Goal: Task Accomplishment & Management: Manage account settings

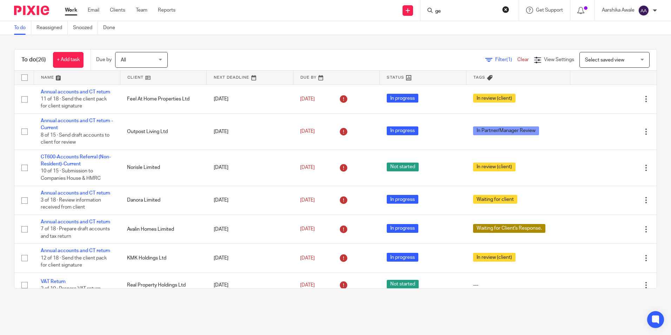
scroll to position [35, 0]
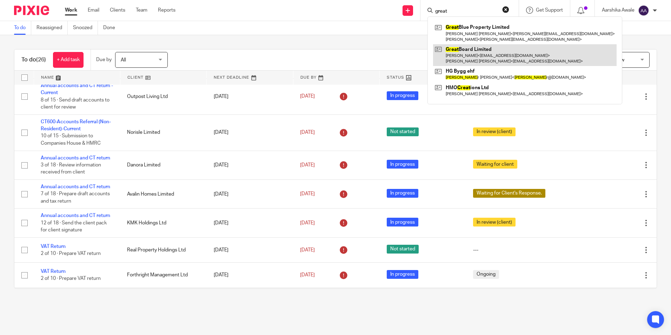
type input "great"
click at [446, 49] on link at bounding box center [524, 55] width 183 height 22
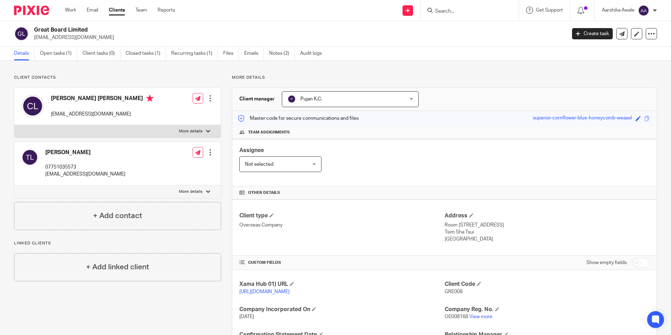
click at [490, 156] on div "Assignee Not selected Not selected Not selected Aarshika Awale Aayush Niraula A…" at bounding box center [444, 162] width 424 height 47
click at [27, 8] on img at bounding box center [31, 10] width 35 height 9
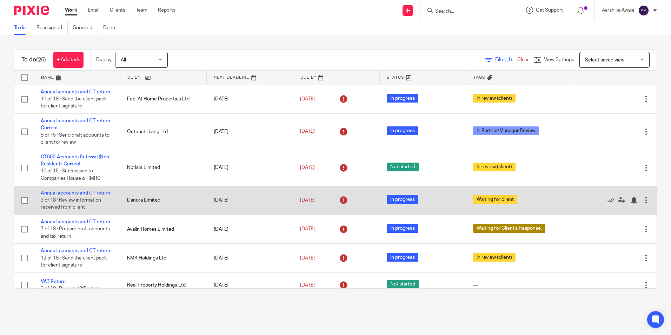
click at [63, 191] on link "Annual accounts and CT return" at bounding box center [75, 192] width 69 height 5
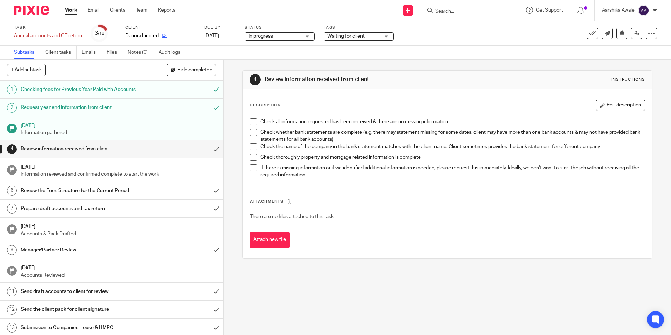
click at [161, 36] on link at bounding box center [163, 35] width 9 height 7
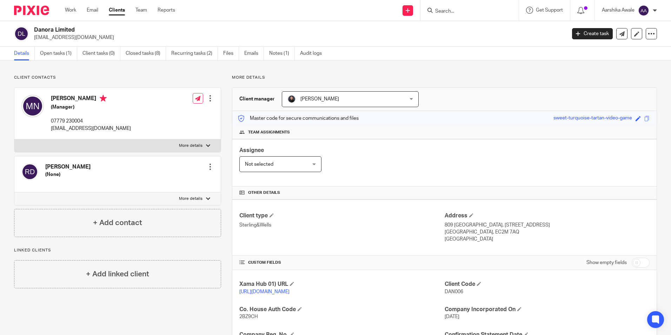
click at [394, 167] on div "Assignee Not selected Not selected Not selected Aarshika Awale Aayush Niraula A…" at bounding box center [444, 162] width 424 height 47
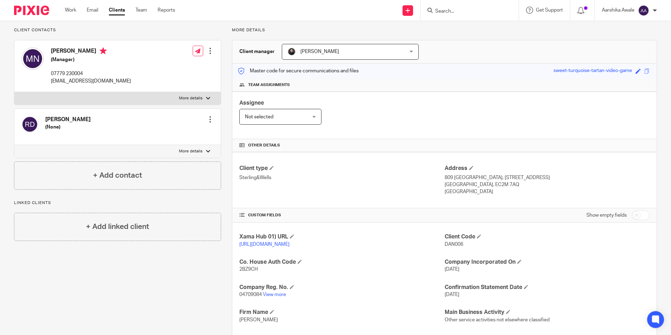
scroll to position [108, 0]
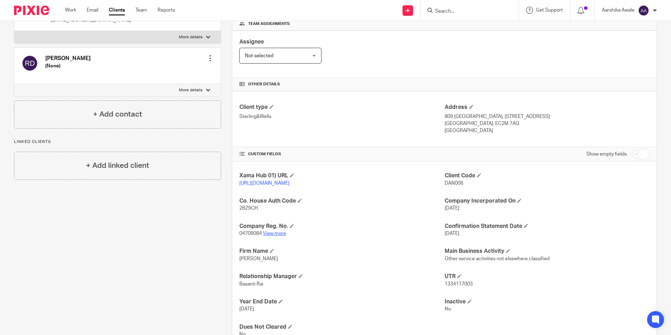
drag, startPoint x: 276, startPoint y: 237, endPoint x: 272, endPoint y: 241, distance: 6.0
click at [276, 237] on p "04709084 View more" at bounding box center [341, 233] width 205 height 7
click at [272, 236] on link "View more" at bounding box center [274, 233] width 23 height 5
click at [267, 236] on link "View more" at bounding box center [274, 233] width 23 height 5
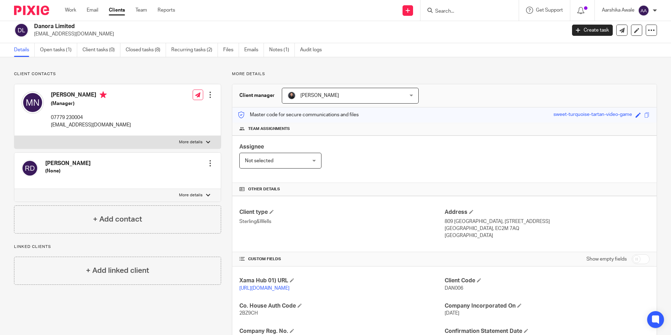
scroll to position [3, 0]
click at [41, 6] on img at bounding box center [31, 10] width 35 height 9
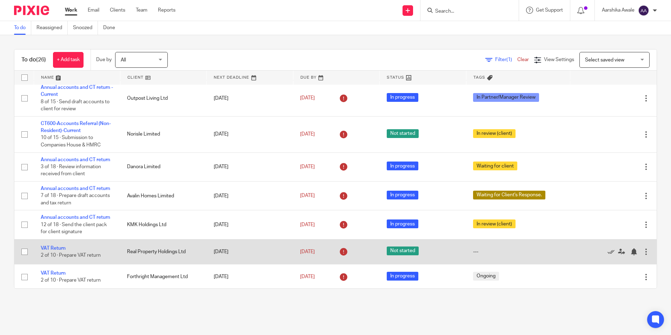
scroll to position [35, 0]
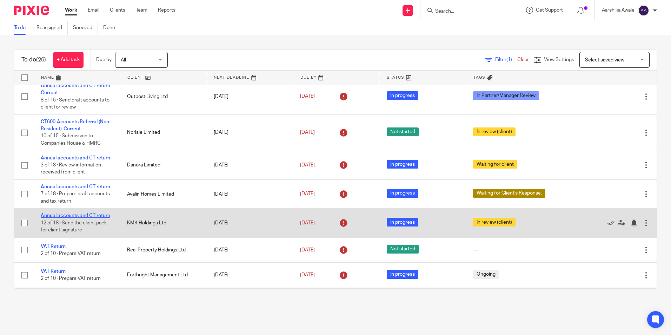
click at [78, 213] on link "Annual accounts and CT return" at bounding box center [75, 215] width 69 height 5
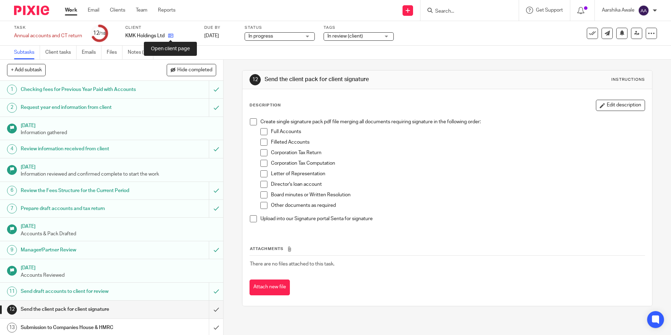
click at [168, 36] on icon at bounding box center [170, 35] width 5 height 5
click at [136, 49] on link "Notes (2)" at bounding box center [141, 53] width 26 height 14
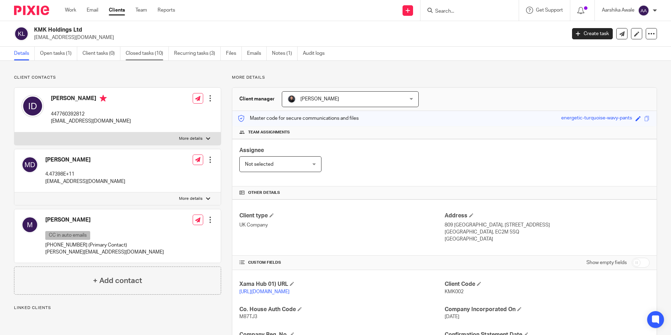
click at [150, 53] on link "Closed tasks (10)" at bounding box center [147, 54] width 43 height 14
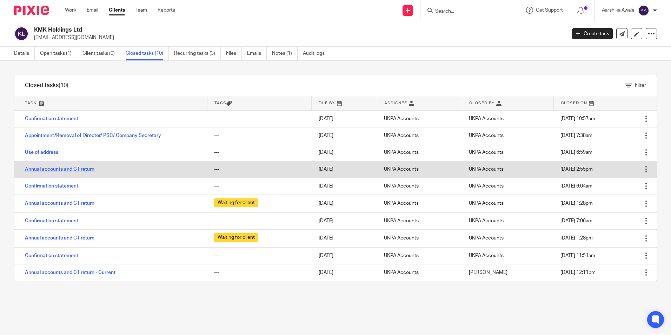
click at [44, 170] on link "Annual accounts and CT return" at bounding box center [59, 169] width 69 height 5
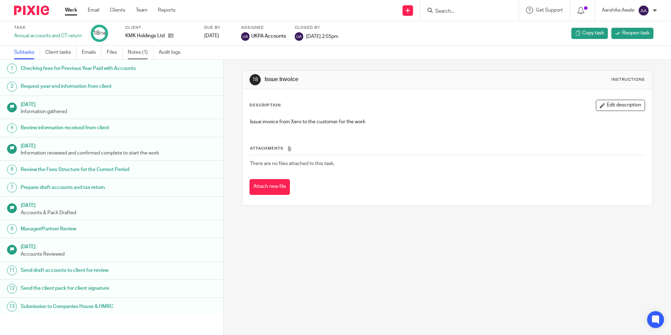
click at [139, 50] on link "Notes (1)" at bounding box center [141, 53] width 26 height 14
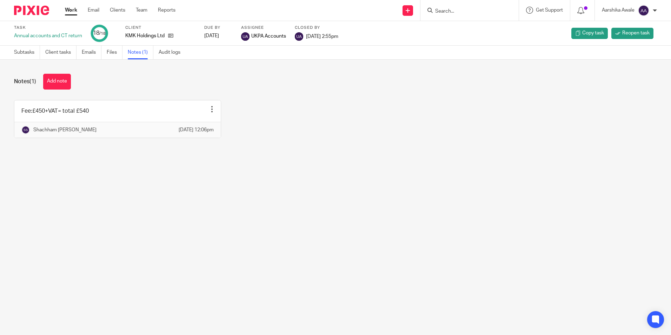
click at [127, 90] on div "Notes (1) Add note Fee:£450+VAT= total £540 Edit note Delete note Shachham Sube…" at bounding box center [335, 111] width 671 height 103
click at [18, 52] on link "Subtasks" at bounding box center [27, 53] width 26 height 14
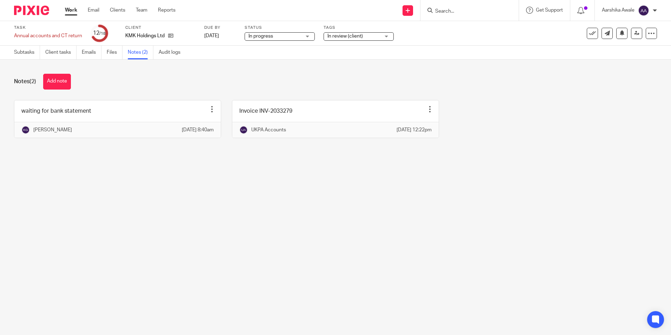
click at [200, 157] on div "Notes (2) Add note waiting for bank statement Edit note Delete note [PERSON_NAM…" at bounding box center [335, 111] width 671 height 103
click at [30, 51] on link "Subtasks" at bounding box center [27, 53] width 26 height 14
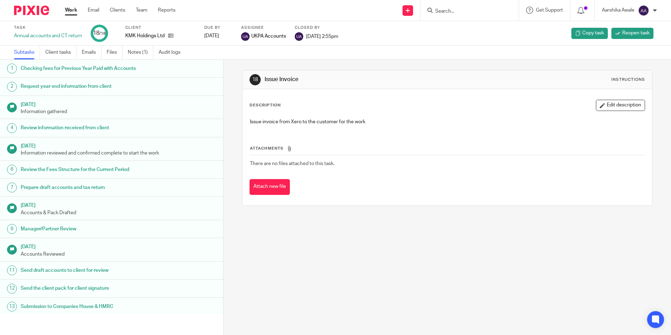
click at [23, 8] on img at bounding box center [31, 10] width 35 height 9
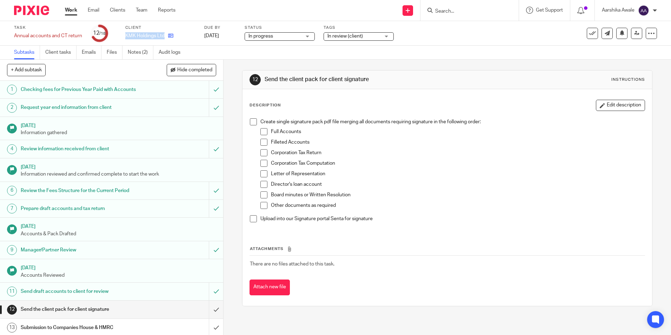
drag, startPoint x: 126, startPoint y: 34, endPoint x: 167, endPoint y: 36, distance: 41.1
click at [167, 36] on div "KMK Holdings Ltd" at bounding box center [160, 35] width 70 height 7
copy div "KMK Holdings Ltd"
click at [170, 36] on icon at bounding box center [170, 35] width 5 height 5
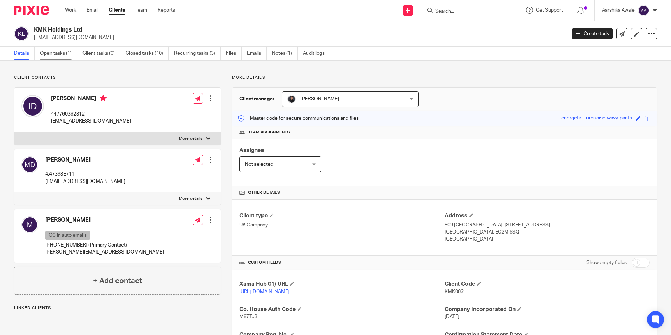
click at [47, 52] on link "Open tasks (1)" at bounding box center [58, 54] width 37 height 14
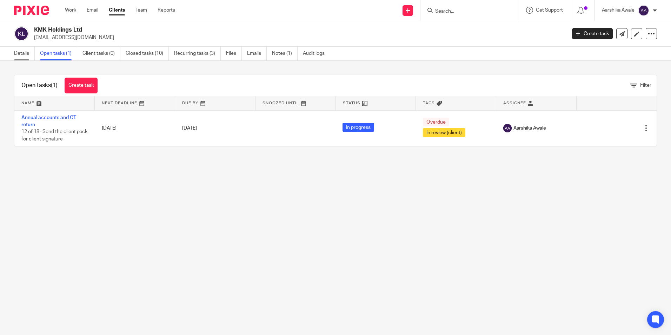
click at [25, 55] on link "Details" at bounding box center [24, 54] width 21 height 14
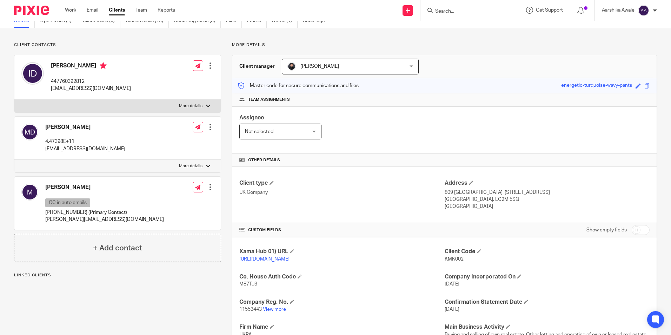
scroll to position [70, 0]
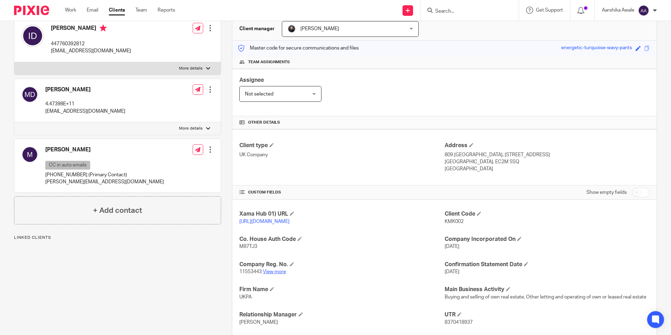
click at [276, 274] on link "View more" at bounding box center [274, 271] width 23 height 5
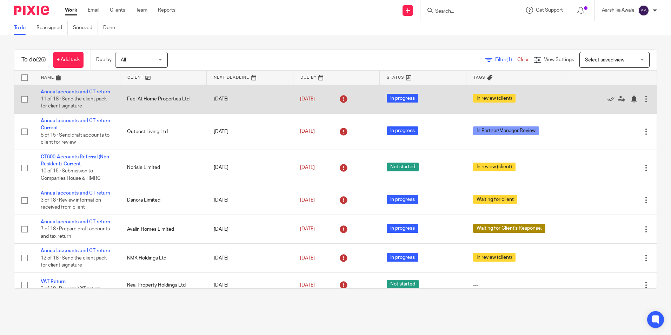
click at [58, 90] on link "Annual accounts and CT return" at bounding box center [75, 91] width 69 height 5
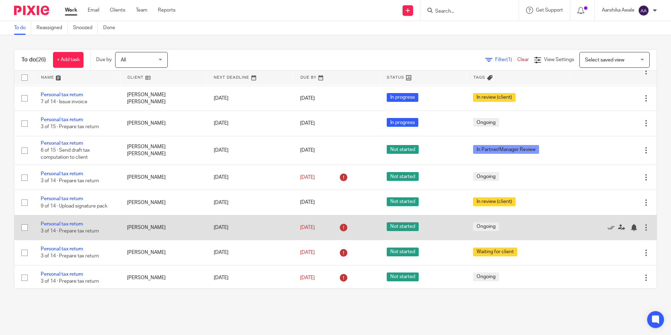
scroll to position [455, 0]
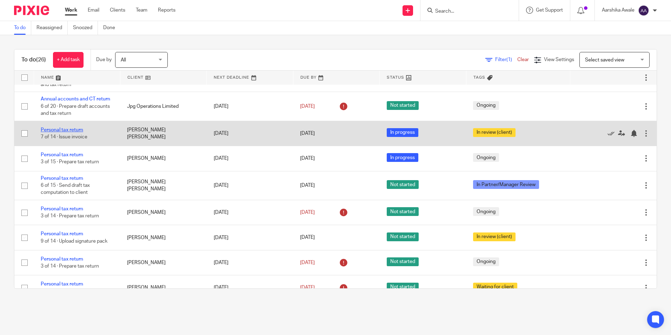
click at [58, 127] on link "Personal tax return" at bounding box center [62, 129] width 42 height 5
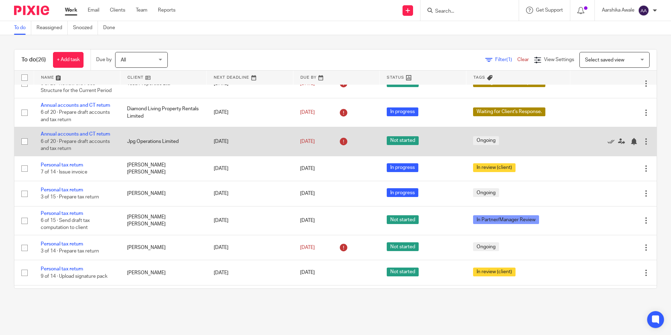
scroll to position [349, 0]
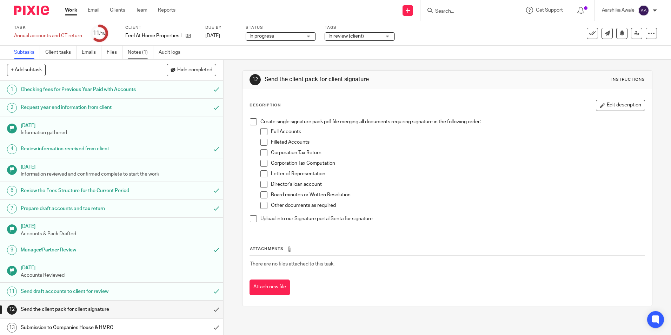
click at [140, 52] on link "Notes (1)" at bounding box center [141, 53] width 26 height 14
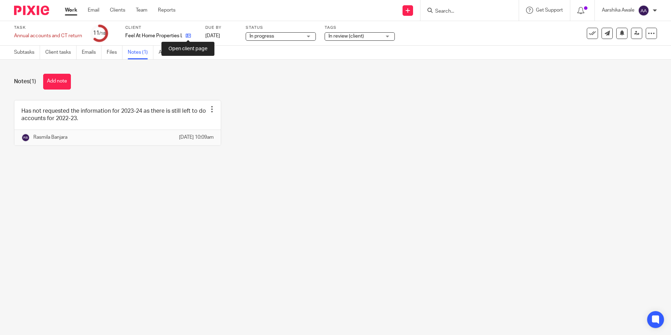
click at [186, 35] on icon at bounding box center [188, 35] width 5 height 5
click at [56, 76] on button "Add note" at bounding box center [57, 82] width 28 height 16
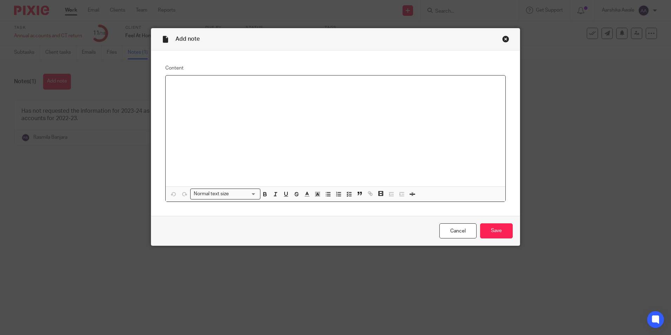
click at [184, 93] on div at bounding box center [336, 130] width 340 height 111
click at [506, 228] on input "Save" at bounding box center [496, 230] width 33 height 15
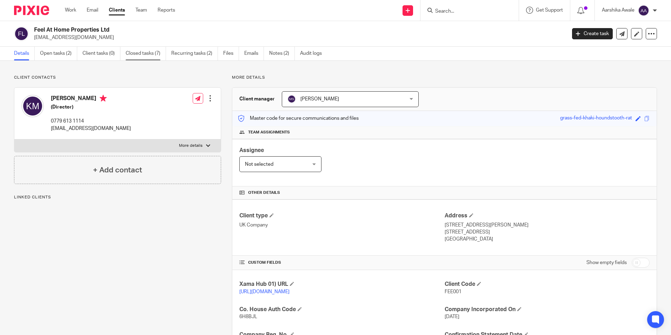
click at [153, 54] on link "Closed tasks (7)" at bounding box center [146, 54] width 40 height 14
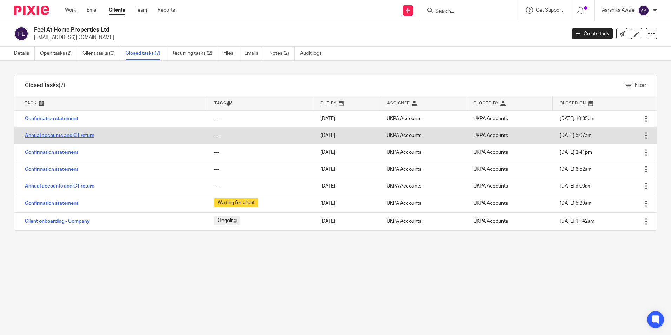
click at [72, 138] on link "Annual accounts and CT return" at bounding box center [59, 135] width 69 height 5
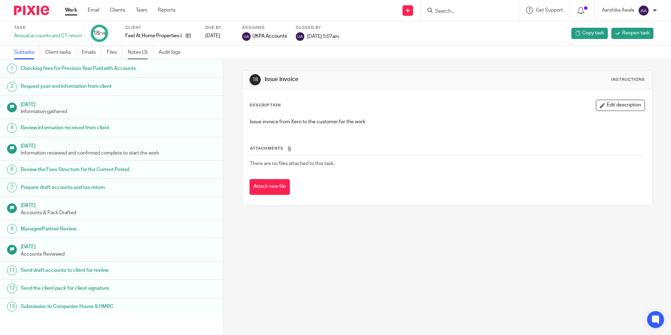
click at [139, 54] on link "Notes (3)" at bounding box center [141, 53] width 26 height 14
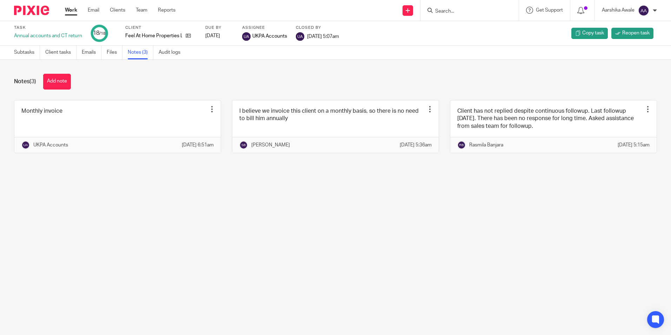
click at [156, 88] on div "Notes (3) Add note" at bounding box center [335, 82] width 643 height 16
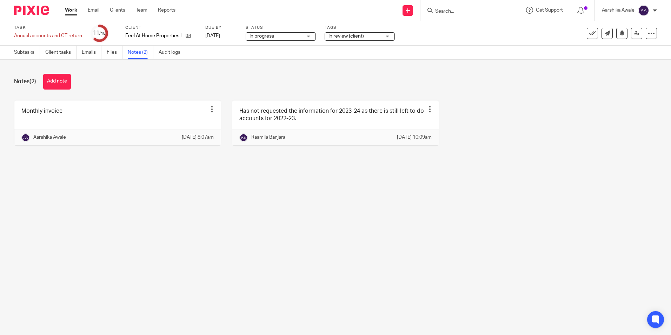
drag, startPoint x: 457, startPoint y: 173, endPoint x: 480, endPoint y: 144, distance: 36.7
click at [457, 170] on div "Notes (2) Add note Monthly invoice Edit note Delete note Aarshika Awale 22 Sep …" at bounding box center [335, 115] width 671 height 110
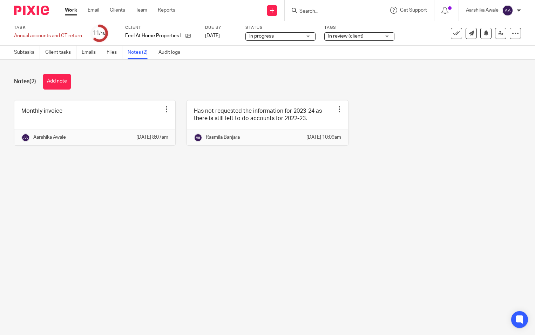
drag, startPoint x: 386, startPoint y: 74, endPoint x: 526, endPoint y: 33, distance: 145.9
click at [386, 74] on div "Notes (2) Add note" at bounding box center [267, 82] width 507 height 16
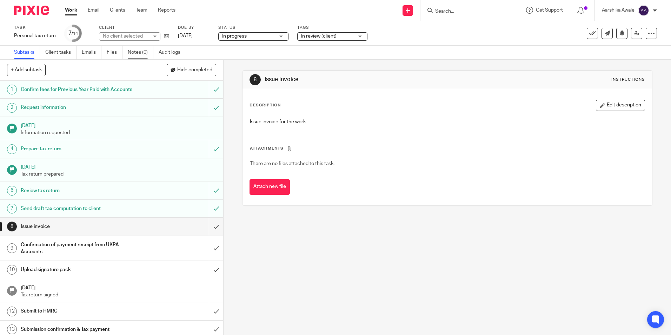
click at [132, 55] on link "Notes (0)" at bounding box center [141, 53] width 26 height 14
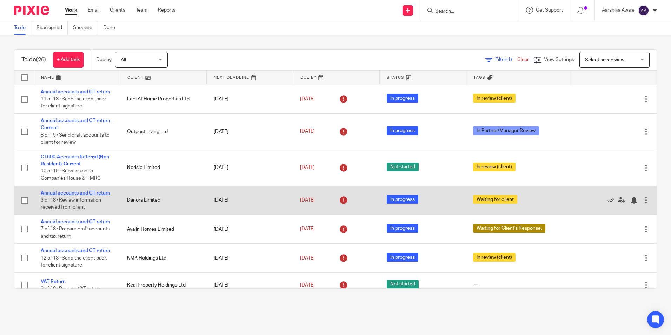
click at [46, 192] on link "Annual accounts and CT return" at bounding box center [75, 192] width 69 height 5
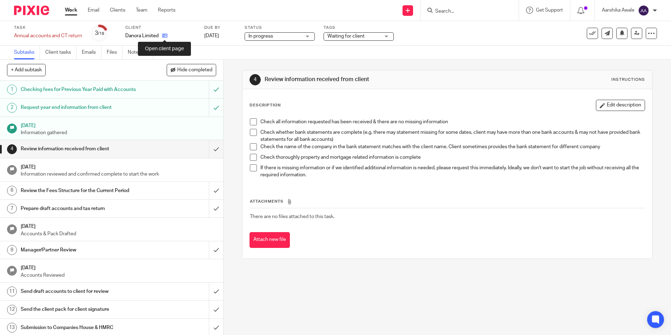
click at [165, 34] on icon at bounding box center [164, 35] width 5 height 5
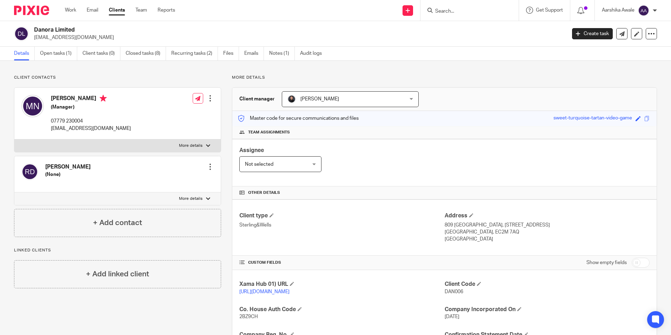
click at [313, 280] on div "Client type Sterling&Wells Address [STREET_ADDRESS] [GEOGRAPHIC_DATA], EC2M 7AQ…" at bounding box center [444, 327] width 424 height 257
click at [360, 218] on h4 "Client type" at bounding box center [341, 215] width 205 height 7
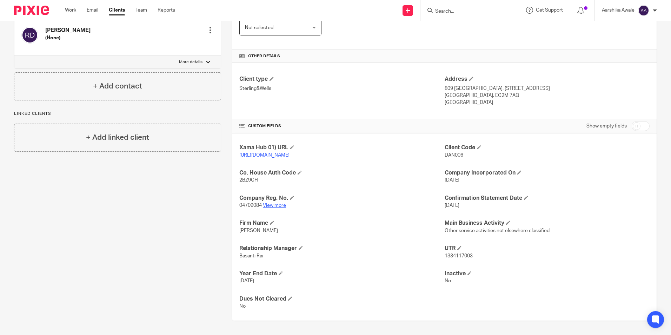
click at [273, 207] on link "View more" at bounding box center [274, 205] width 23 height 5
